Goal: Transaction & Acquisition: Book appointment/travel/reservation

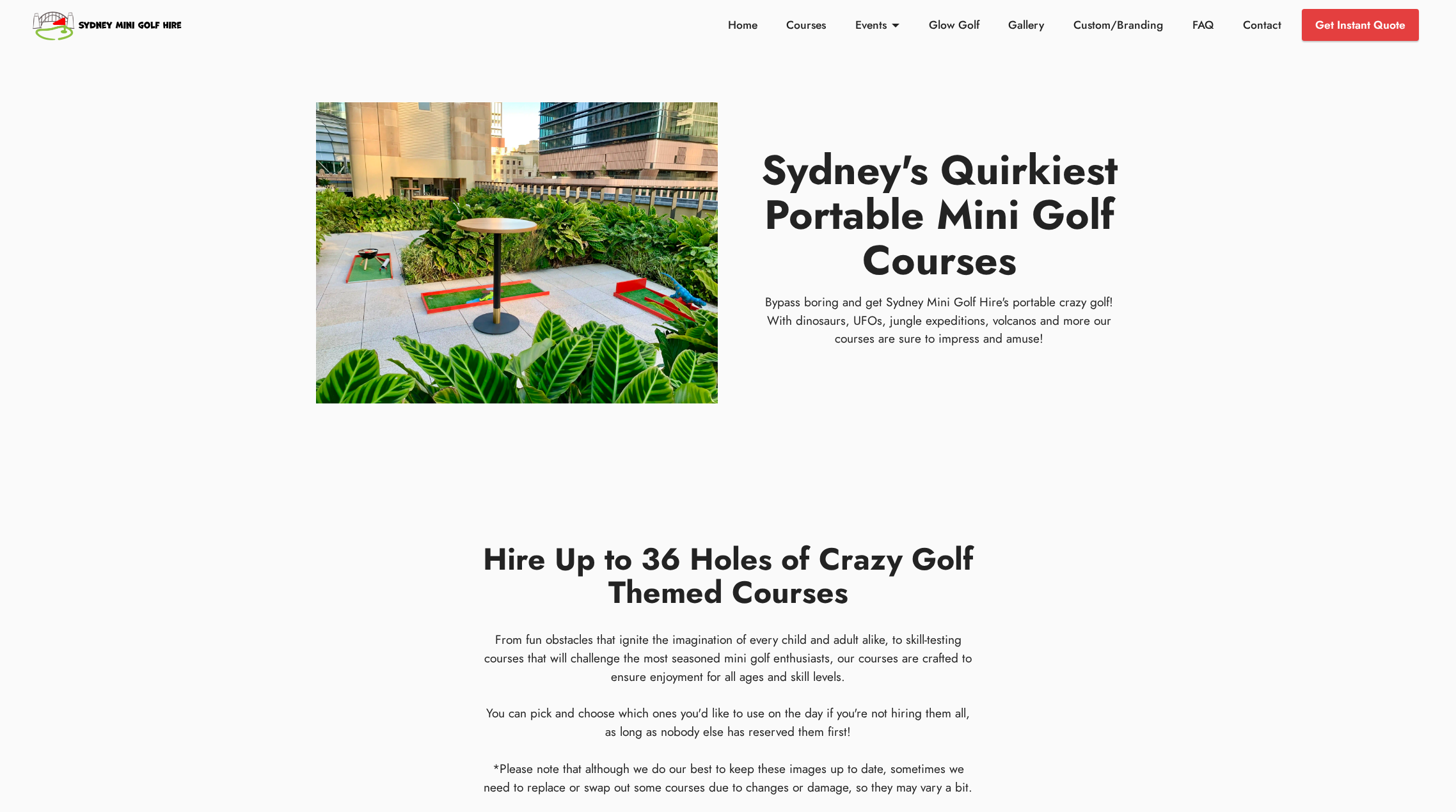
click at [280, 537] on div "Hire Up to 36 Holes of Crazy Golf Themed Courses From fun obstacles that ignite…" at bounding box center [728, 651] width 1436 height 352
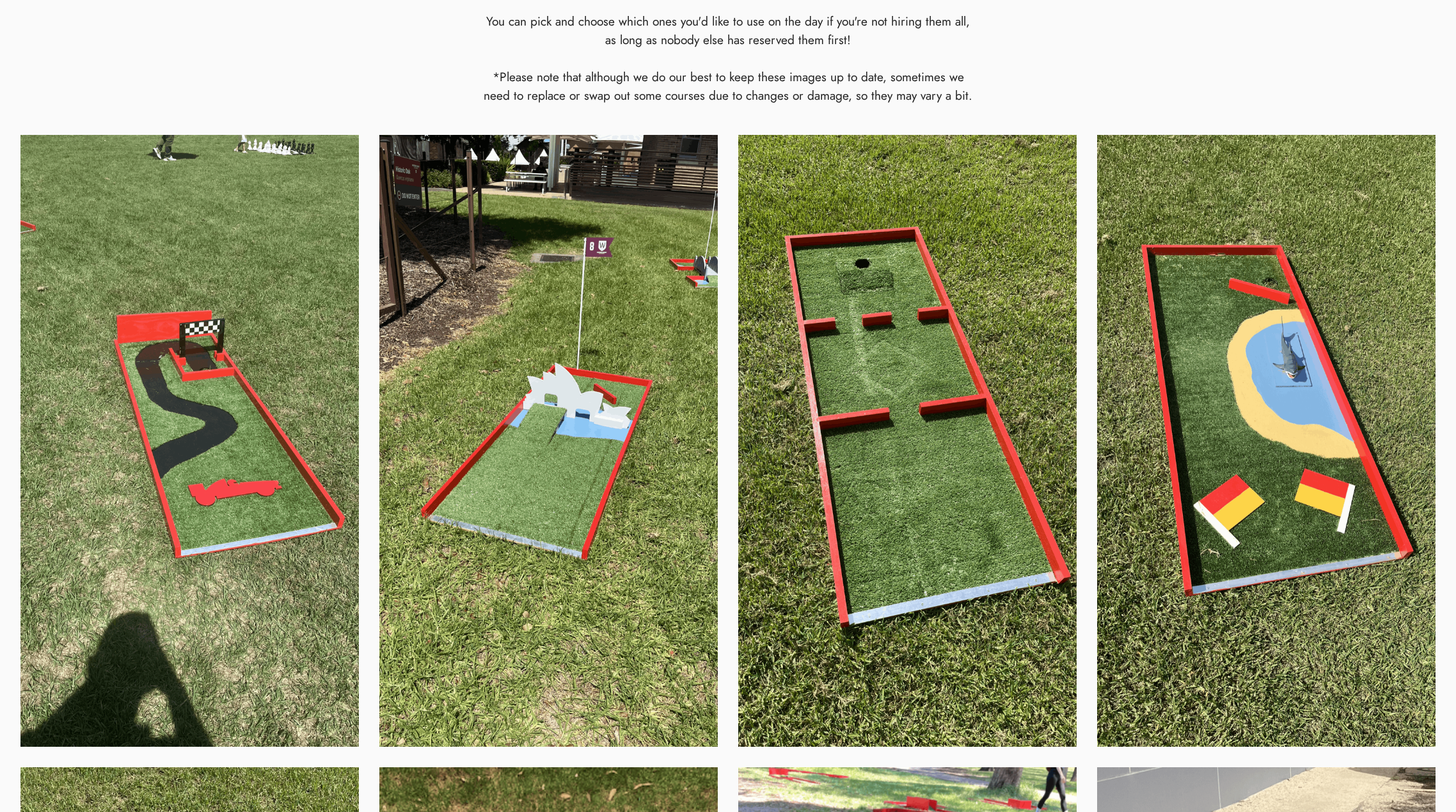
scroll to position [687, 0]
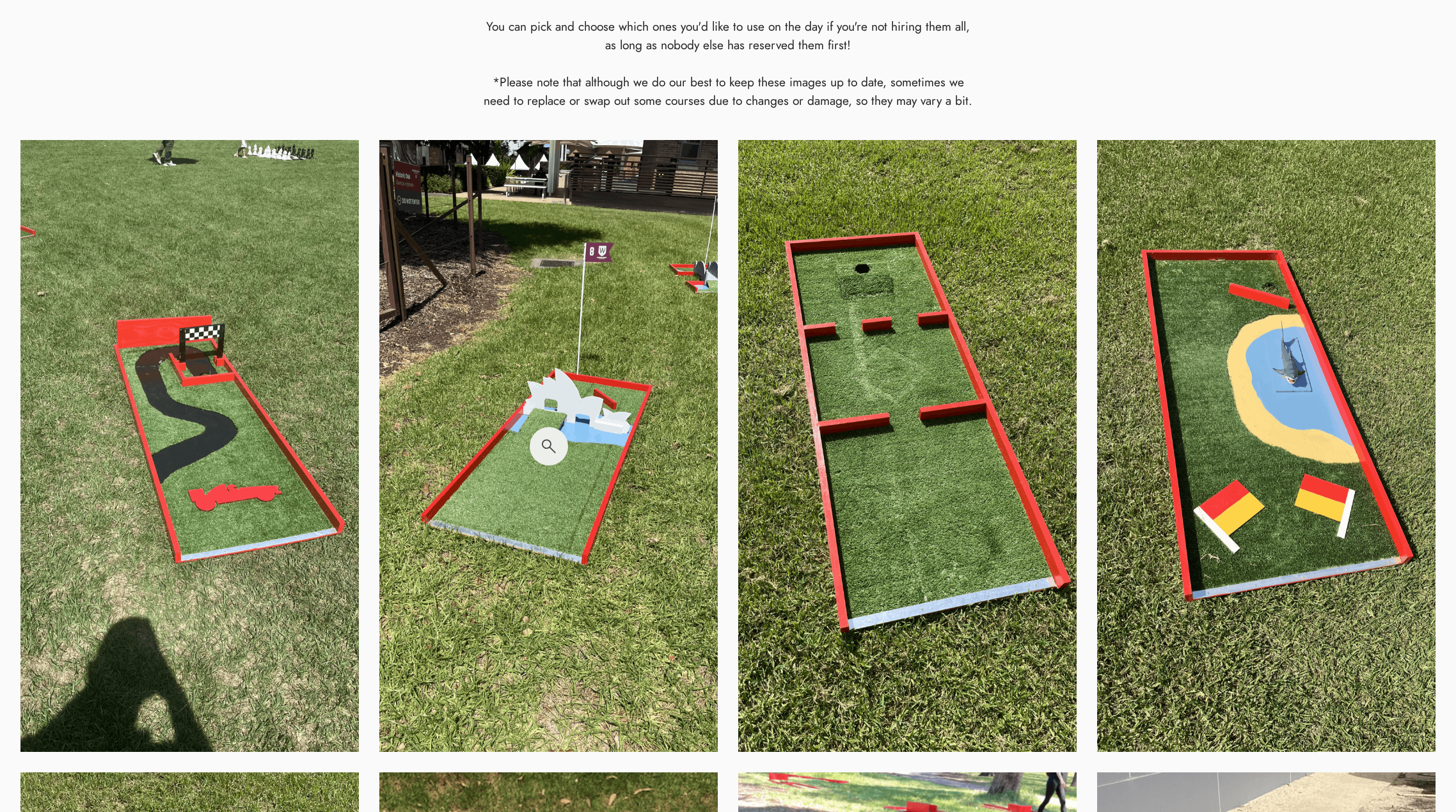
click at [560, 449] on img at bounding box center [548, 446] width 338 height 612
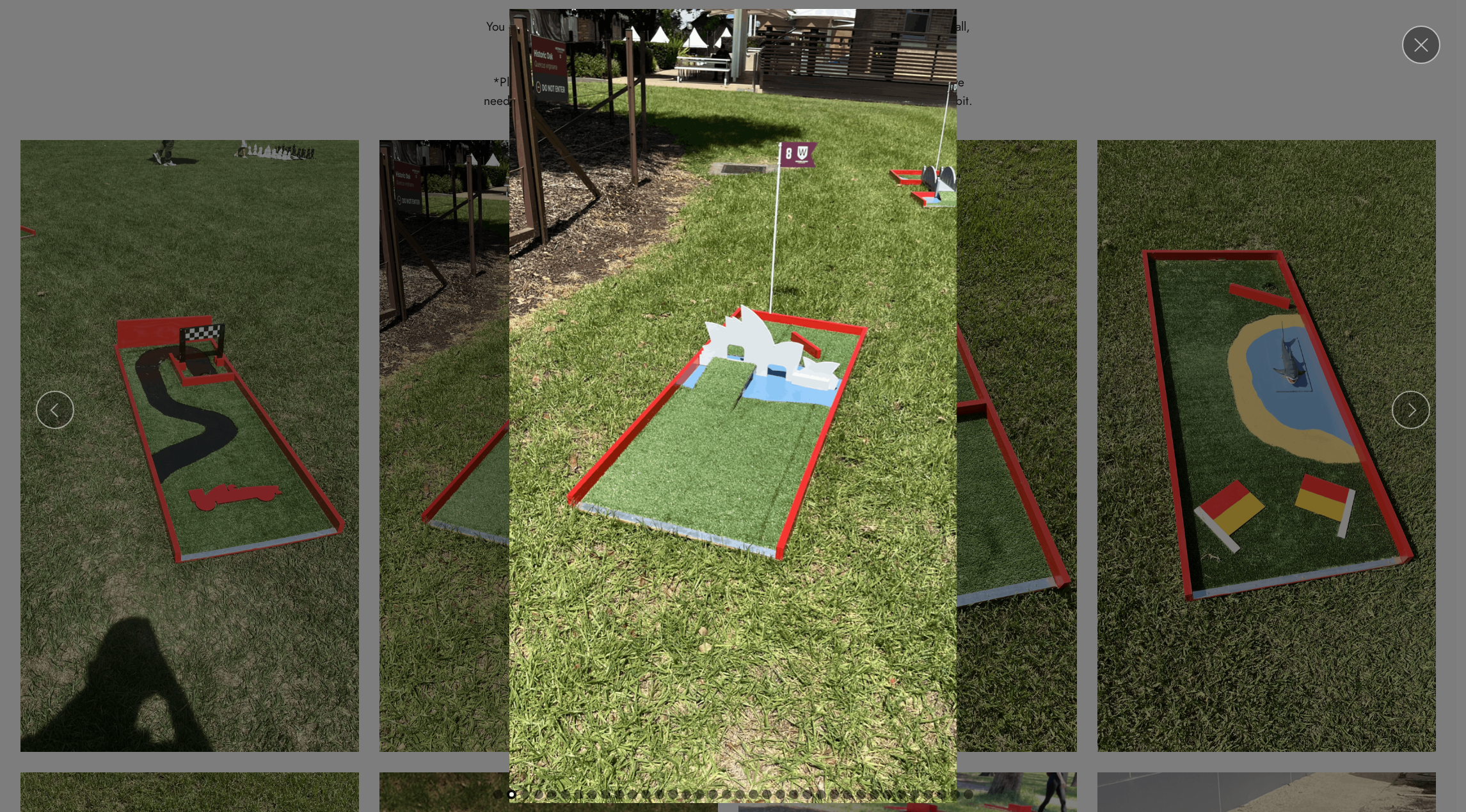
click at [853, 476] on img at bounding box center [732, 406] width 1445 height 795
click at [745, 373] on img at bounding box center [732, 406] width 1445 height 795
click at [1420, 46] on link "Close" at bounding box center [1421, 45] width 38 height 38
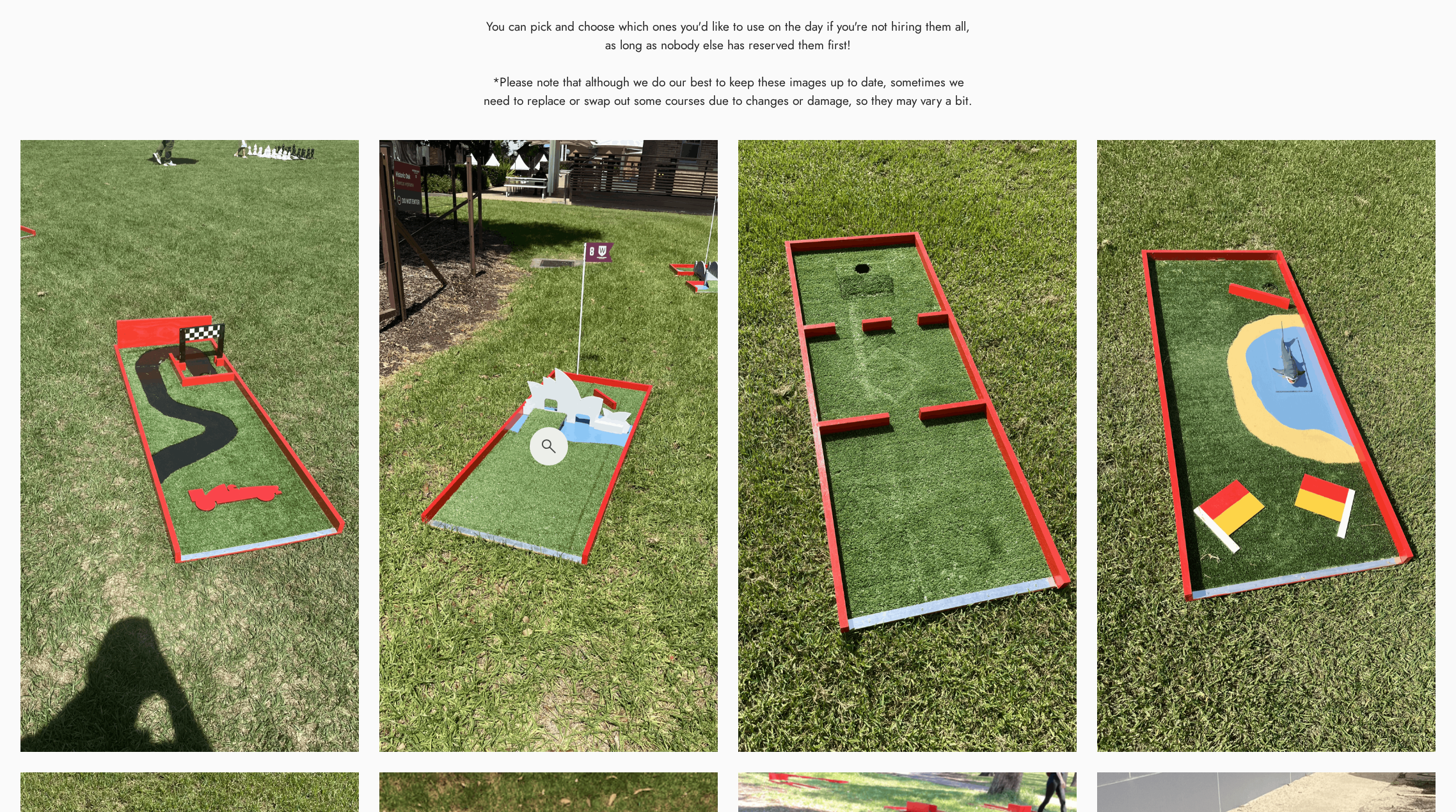
click at [379, 335] on div at bounding box center [549, 446] width 359 height 612
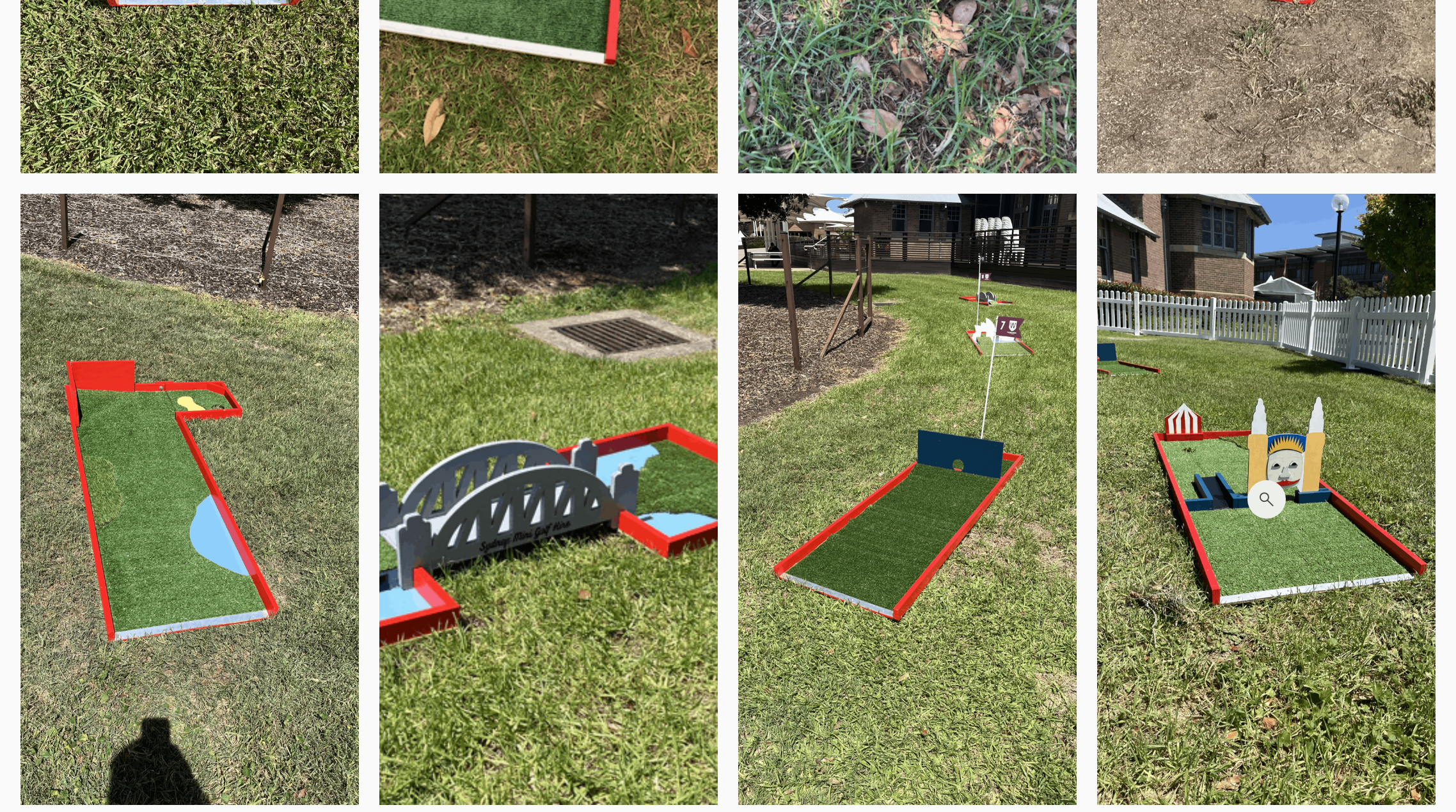
scroll to position [1912, 0]
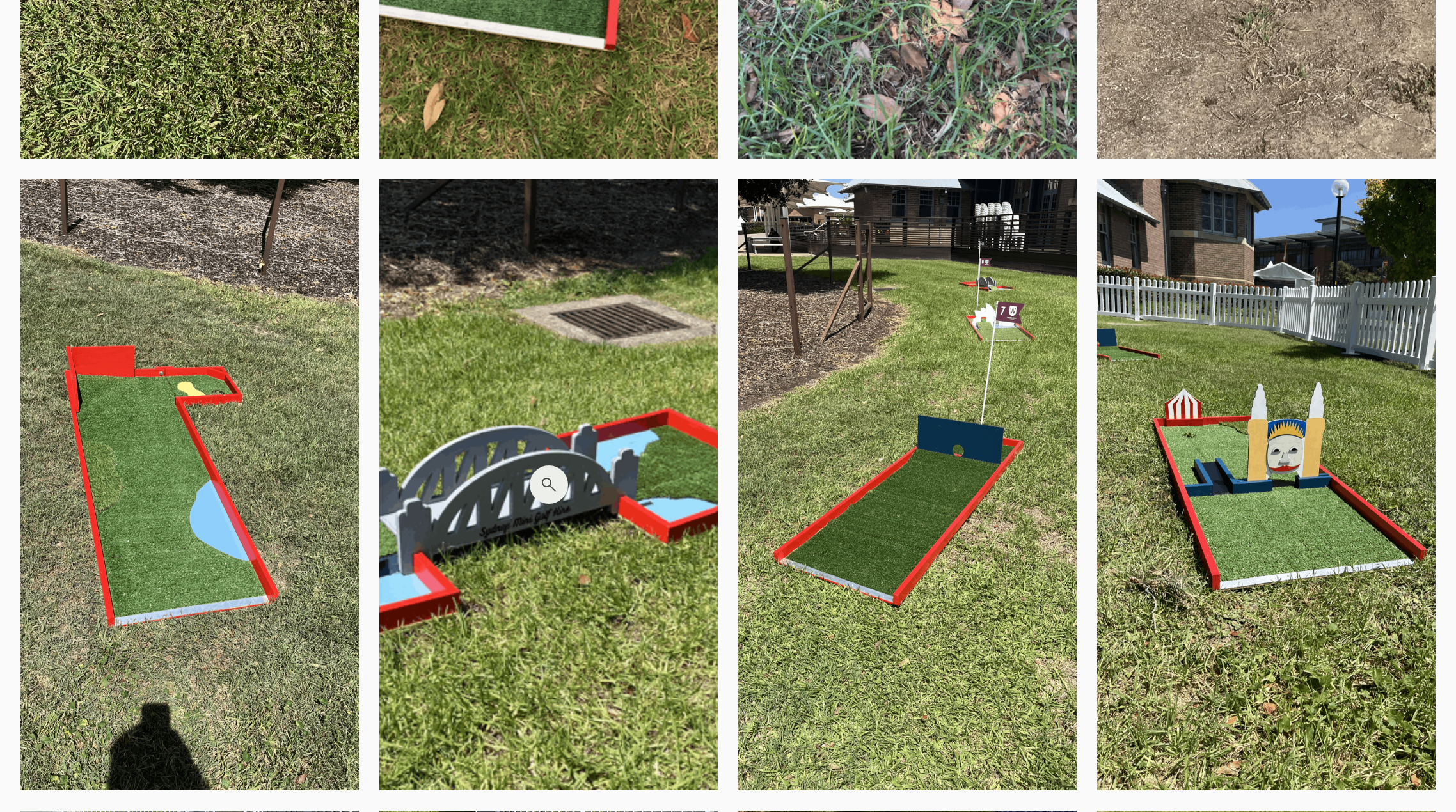
click at [540, 587] on img at bounding box center [548, 484] width 338 height 612
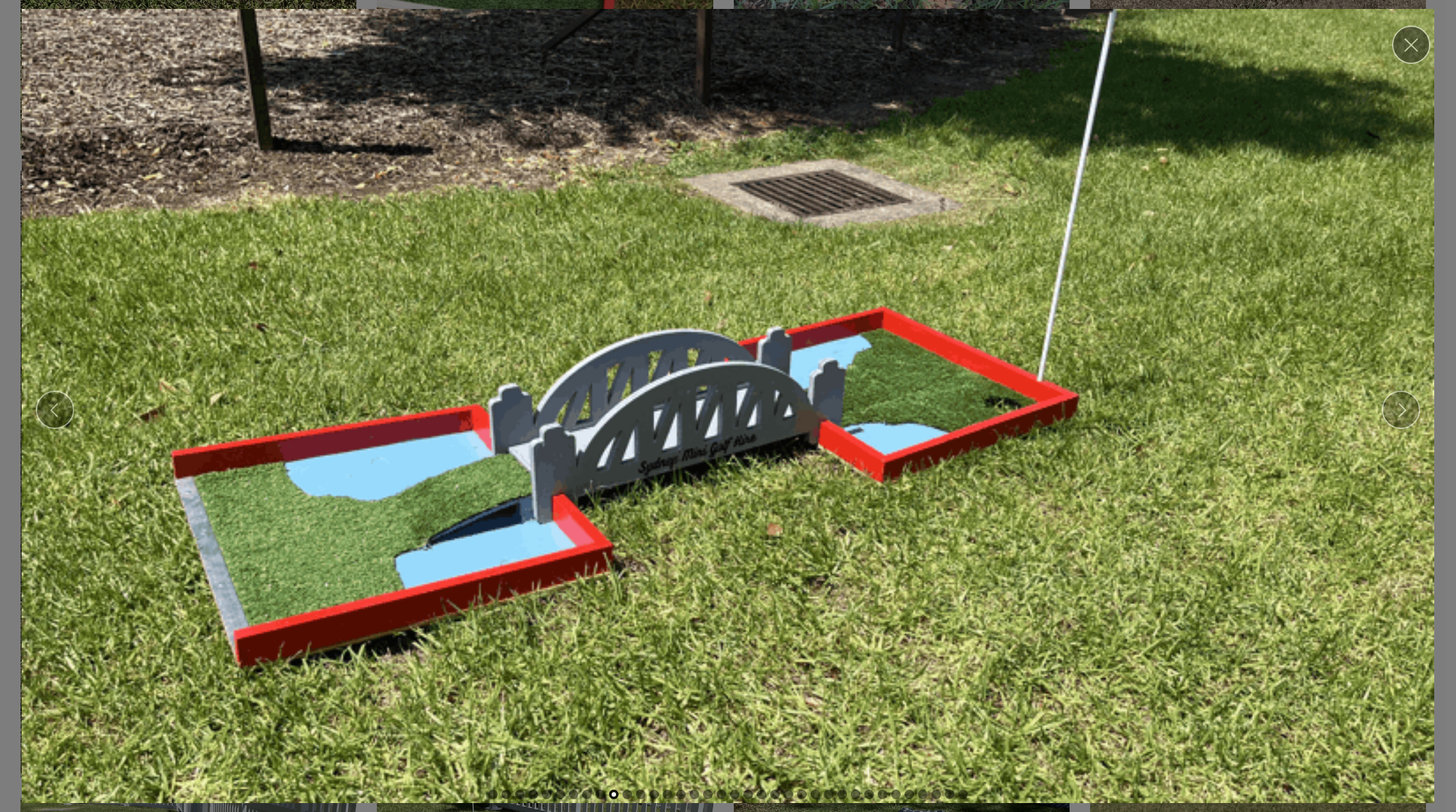
scroll to position [1916, 0]
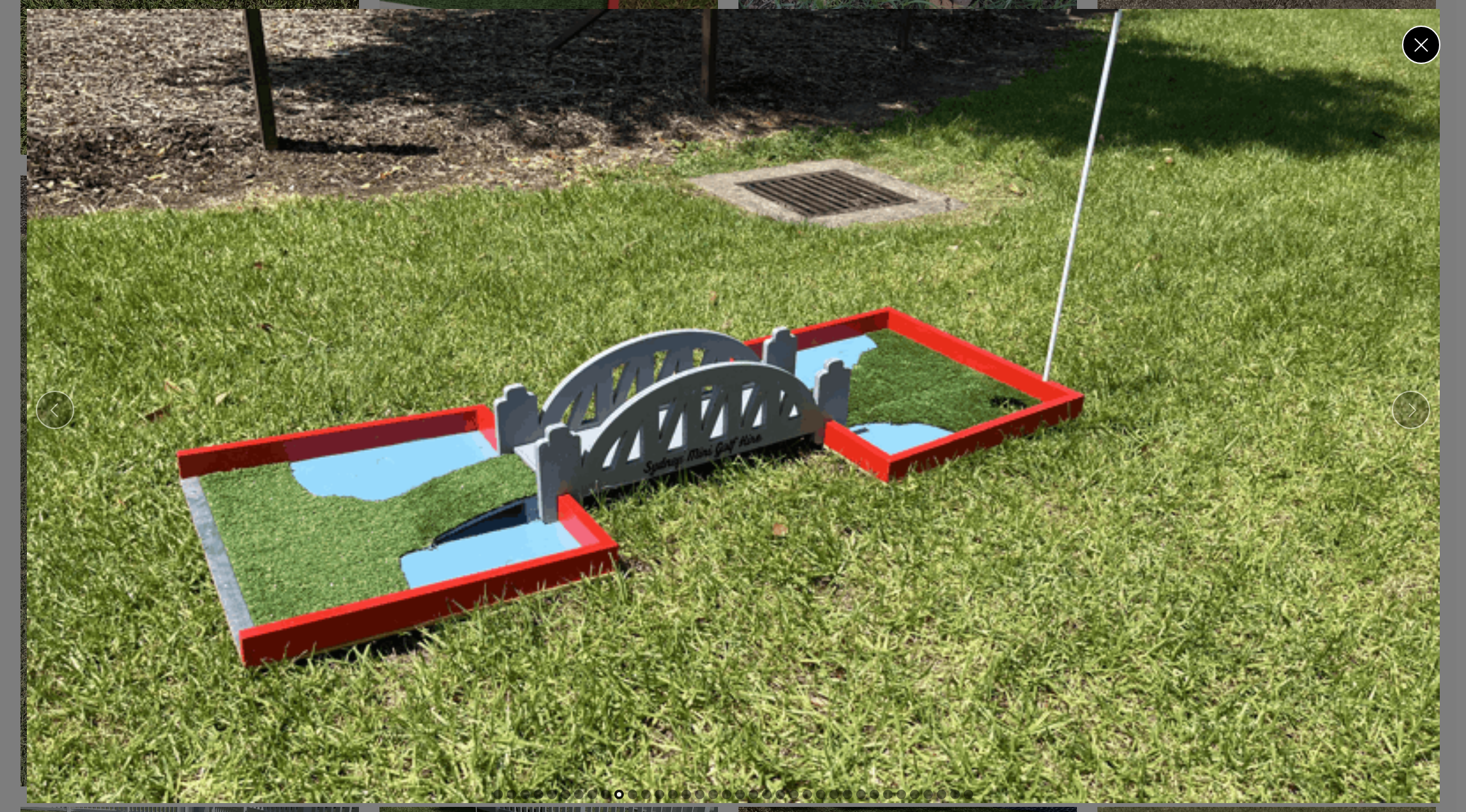
click at [1419, 42] on link "Close" at bounding box center [1421, 45] width 38 height 38
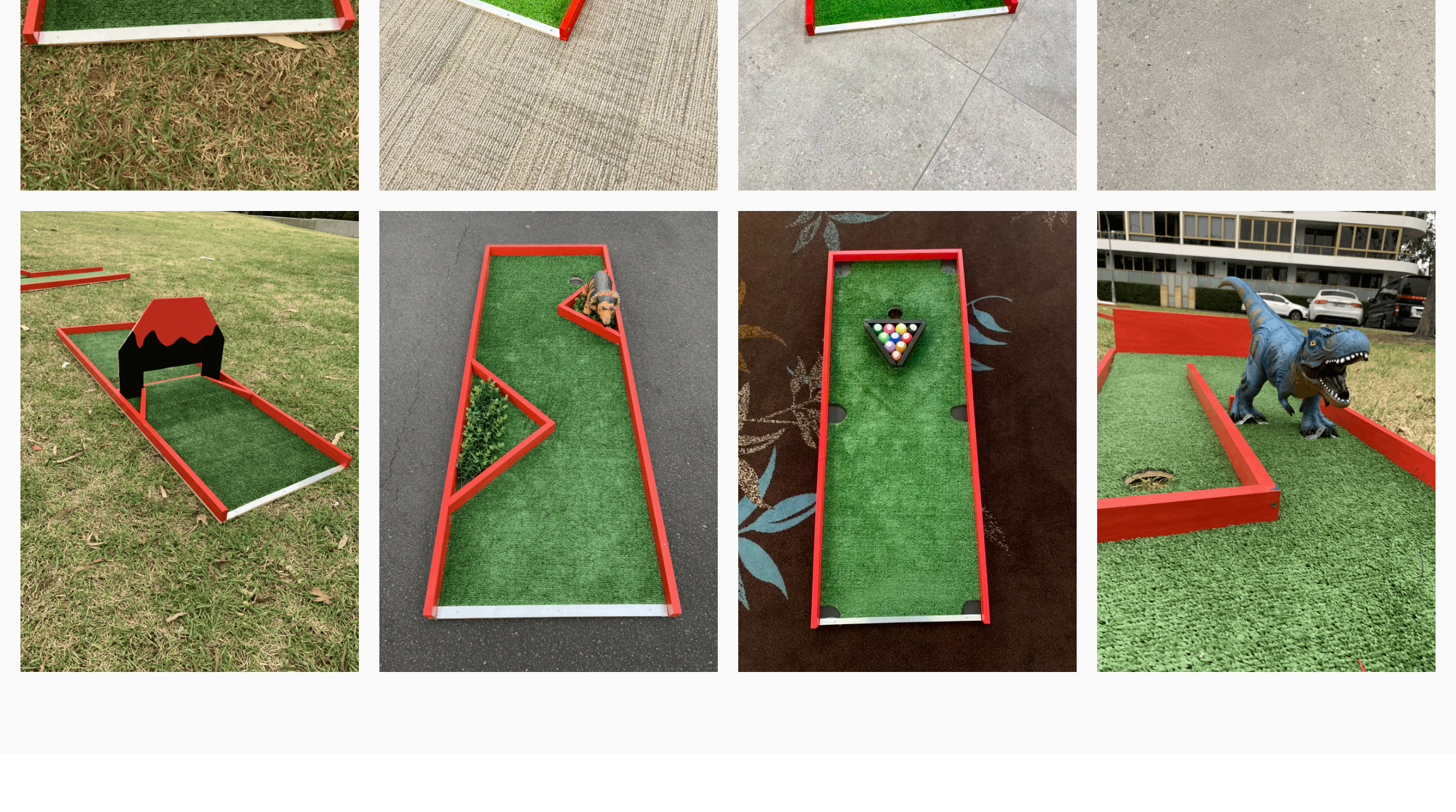
scroll to position [5671, 0]
